Goal: Information Seeking & Learning: Learn about a topic

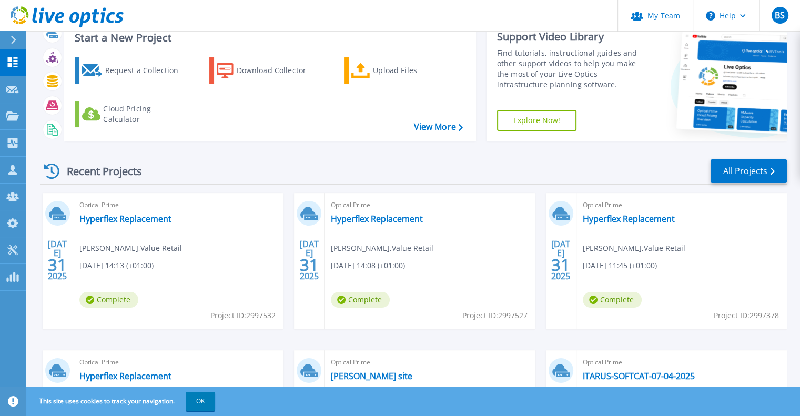
scroll to position [53, 0]
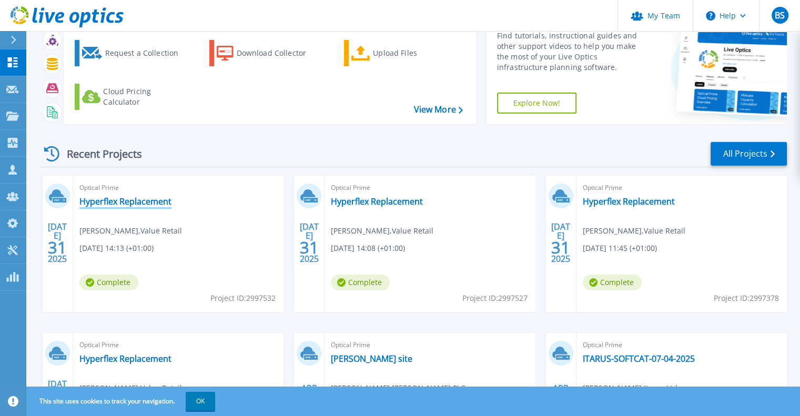
click at [133, 204] on link "Hyperflex Replacement" at bounding box center [125, 201] width 92 height 11
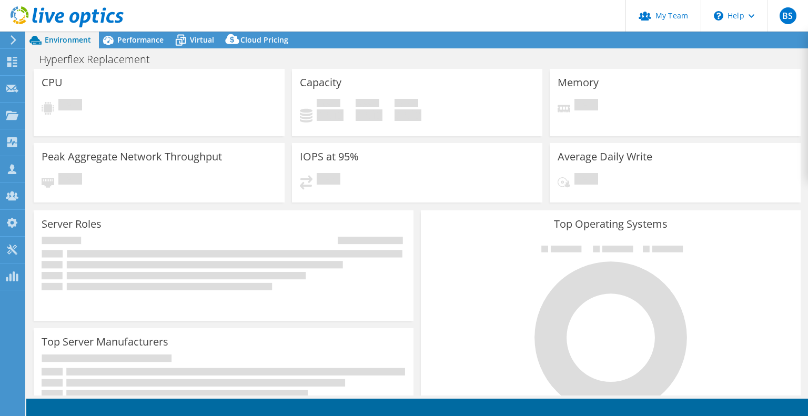
select select "USD"
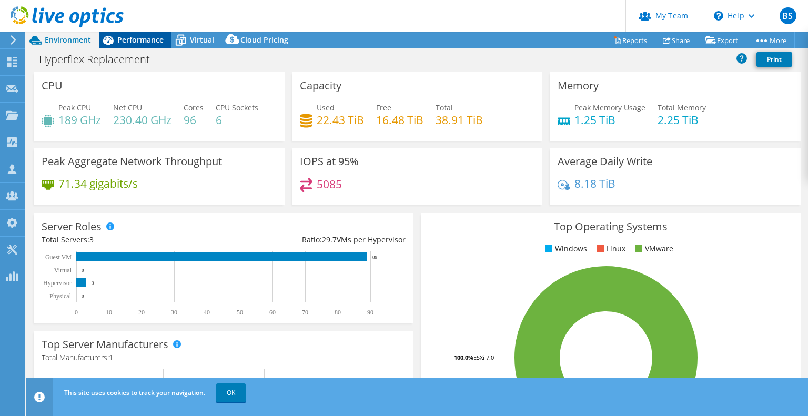
click at [146, 44] on div "Performance" at bounding box center [135, 40] width 73 height 17
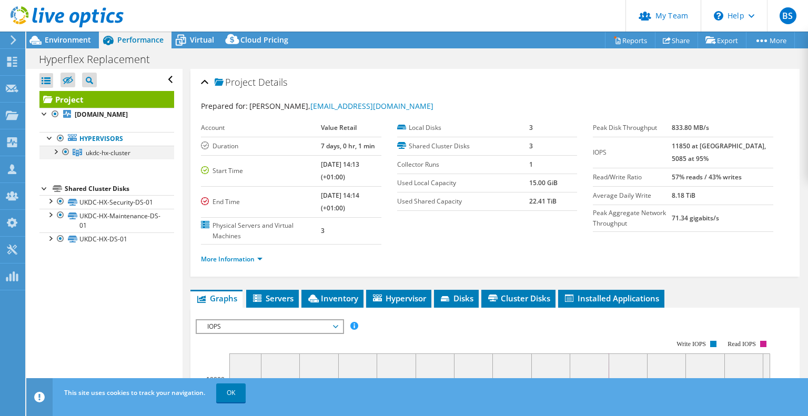
click at [57, 156] on div at bounding box center [55, 151] width 11 height 11
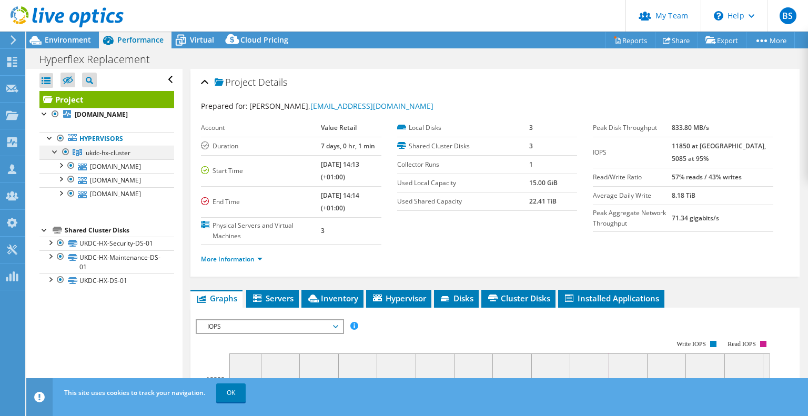
click at [52, 156] on div at bounding box center [55, 151] width 11 height 11
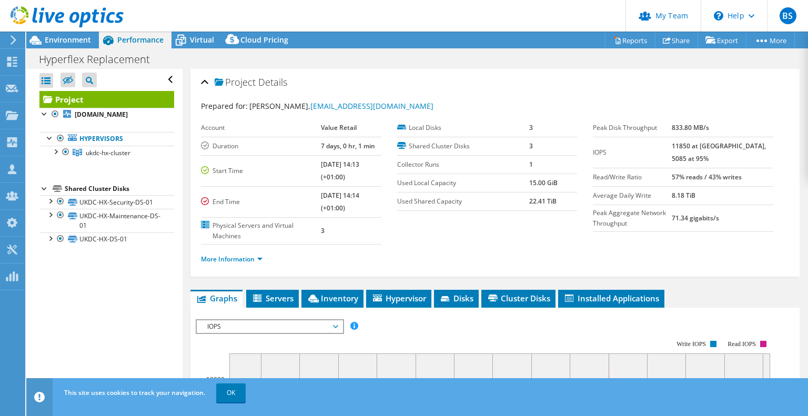
click at [1, 6] on div at bounding box center [62, 17] width 124 height 35
click at [16, 62] on icon at bounding box center [12, 62] width 13 height 10
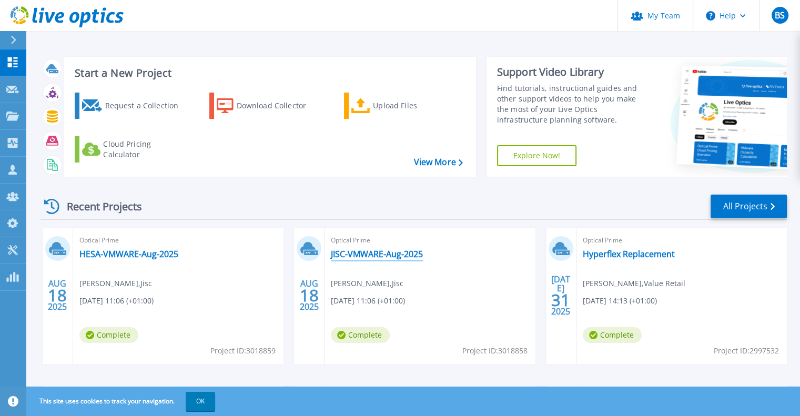
click at [390, 254] on link "JISC-VMWARE-Aug-2025" at bounding box center [377, 254] width 92 height 11
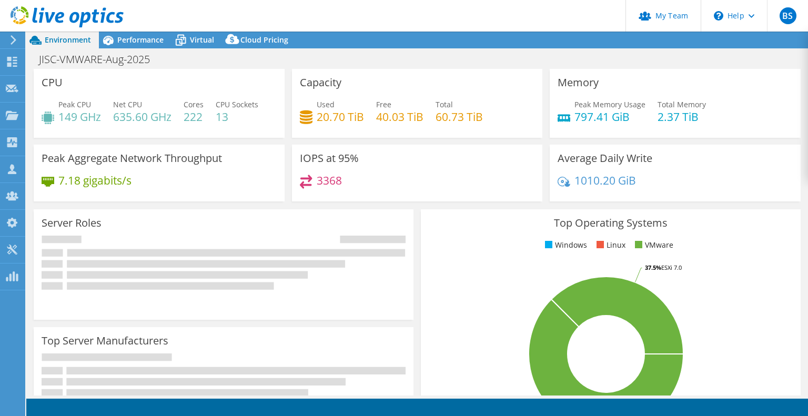
select select "USD"
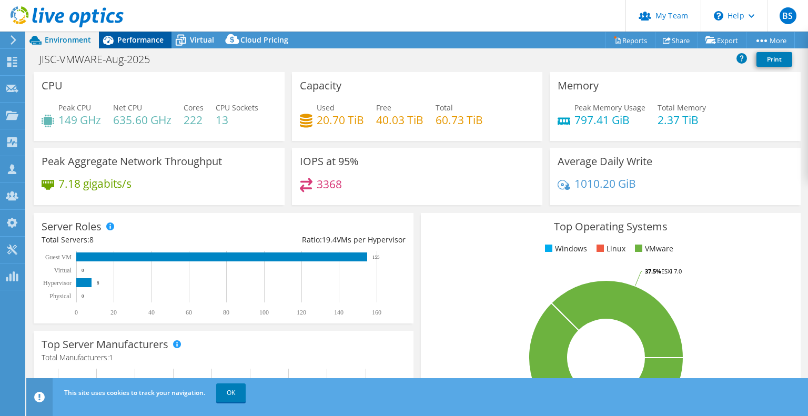
click at [125, 33] on div "Performance" at bounding box center [135, 40] width 73 height 17
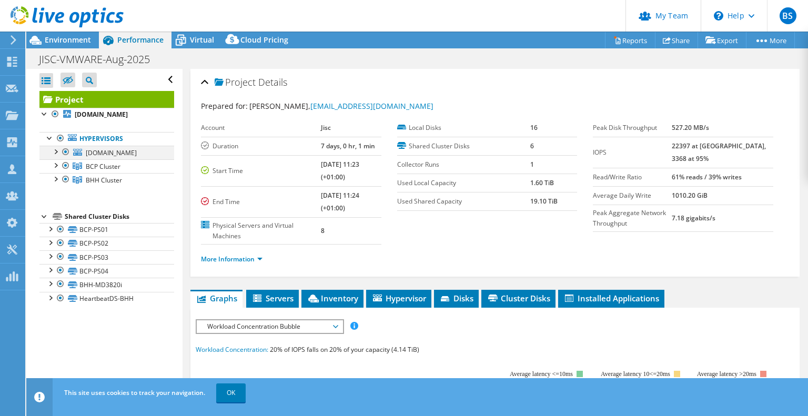
click at [55, 156] on div at bounding box center [55, 151] width 11 height 11
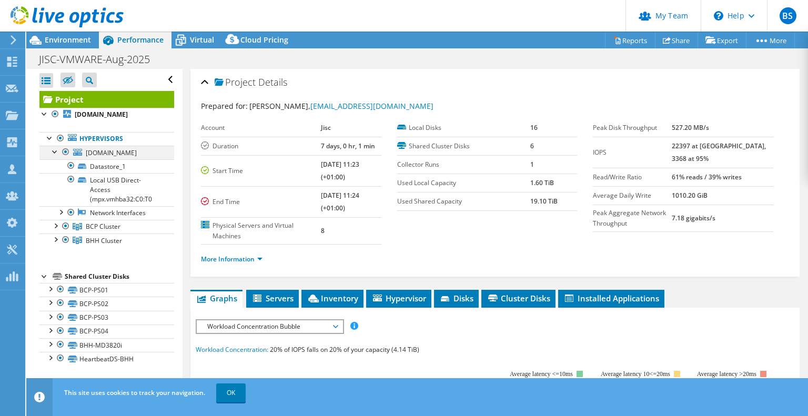
click at [57, 156] on div at bounding box center [55, 151] width 11 height 11
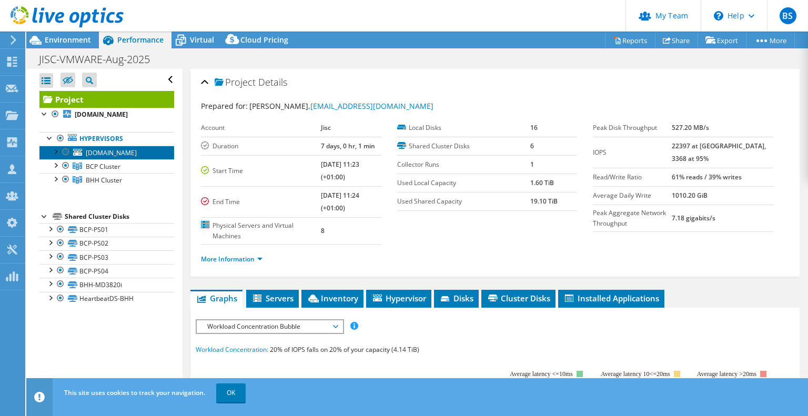
click at [103, 157] on span "[DOMAIN_NAME]" at bounding box center [111, 152] width 51 height 9
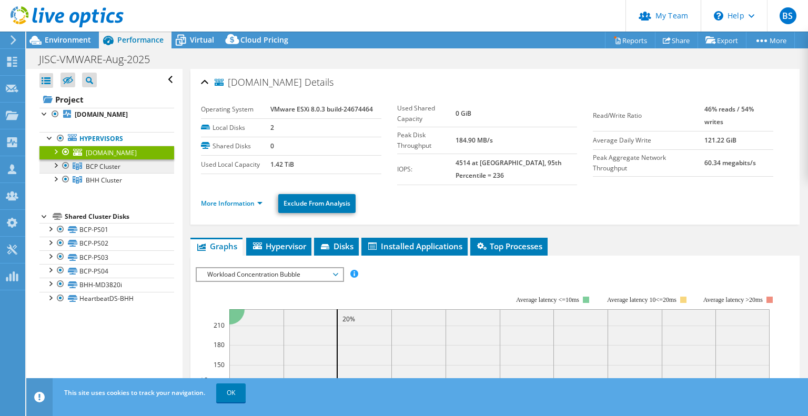
click at [101, 171] on span "BCP Cluster" at bounding box center [103, 166] width 35 height 9
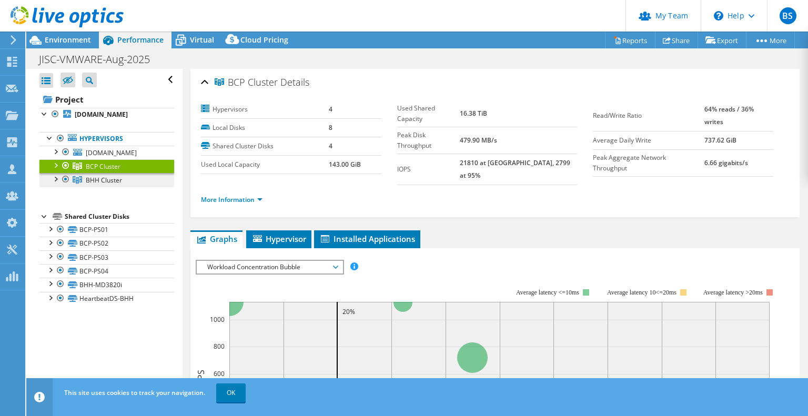
click at [98, 173] on link "BHH Cluster" at bounding box center [106, 166] width 135 height 14
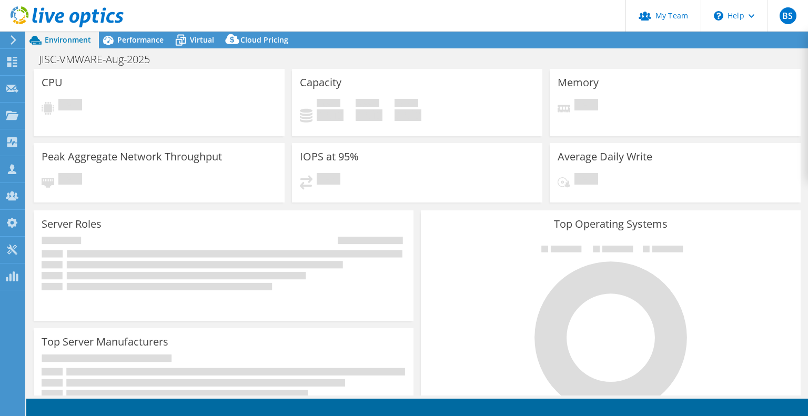
select select "USD"
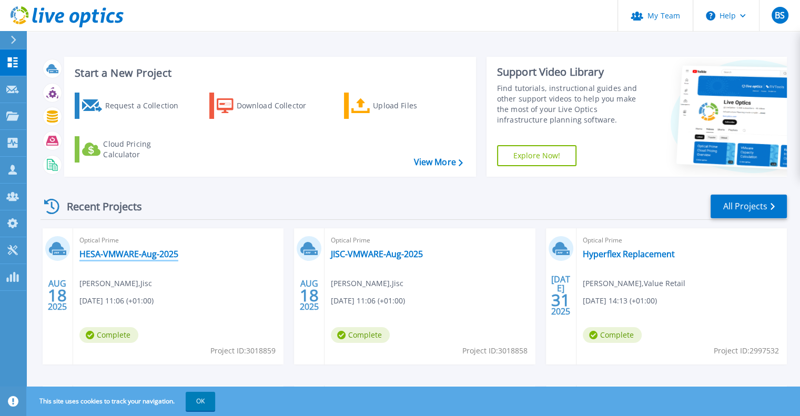
click at [140, 255] on link "HESA-VMWARE-Aug-2025" at bounding box center [128, 254] width 99 height 11
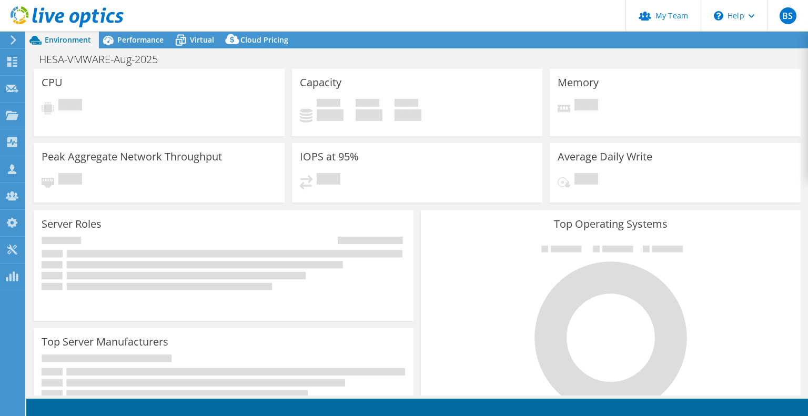
select select "USD"
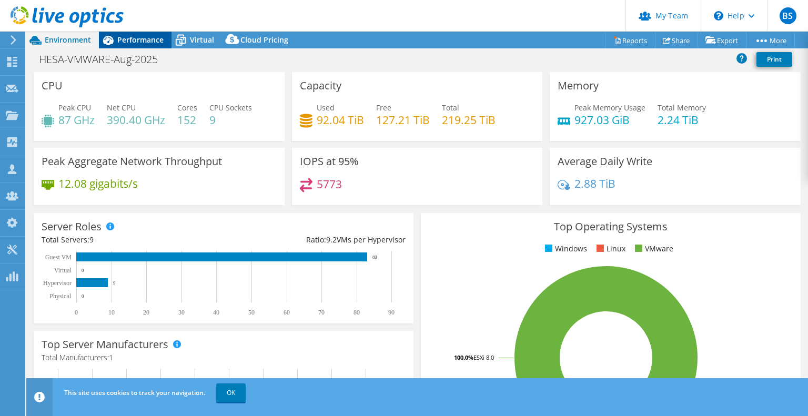
click at [143, 33] on div "Performance" at bounding box center [135, 40] width 73 height 17
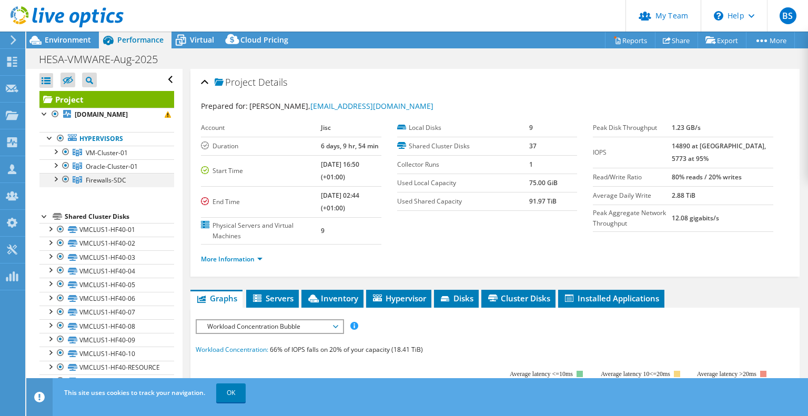
click at [55, 182] on div at bounding box center [55, 178] width 11 height 11
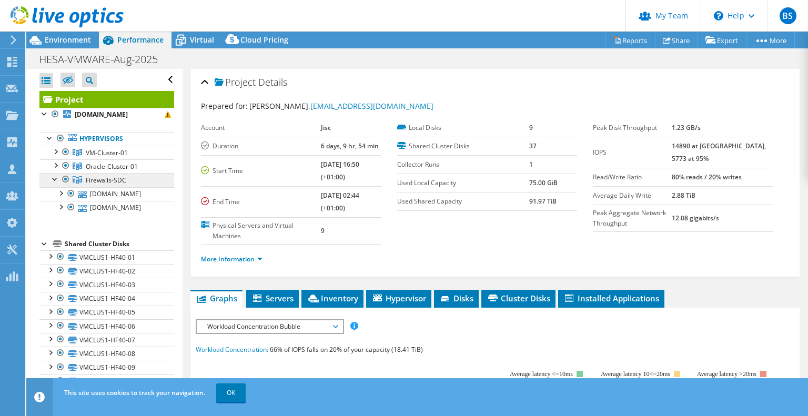
click at [93, 157] on span "Firewalls-SDC" at bounding box center [107, 152] width 42 height 9
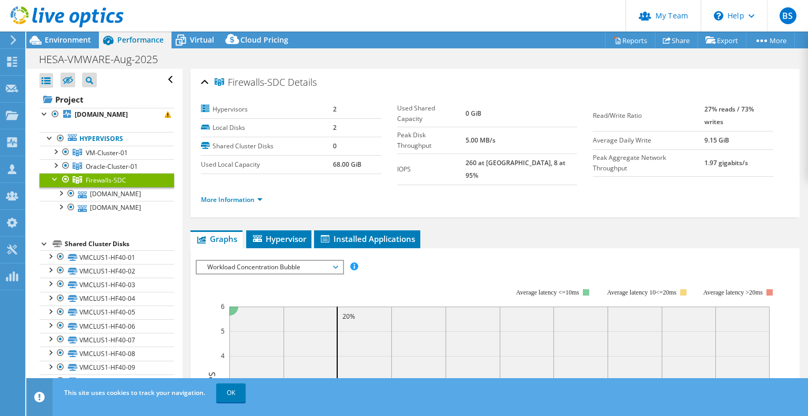
click at [53, 176] on div at bounding box center [55, 178] width 11 height 11
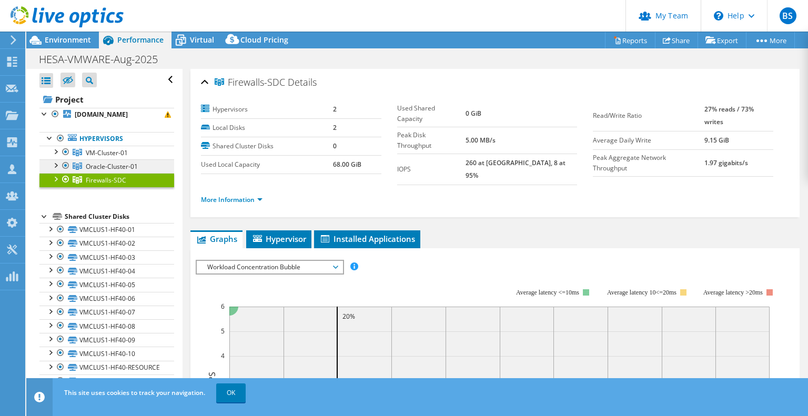
click at [91, 157] on span "Oracle-Cluster-01" at bounding box center [107, 152] width 42 height 9
